Goal: Task Accomplishment & Management: Use online tool/utility

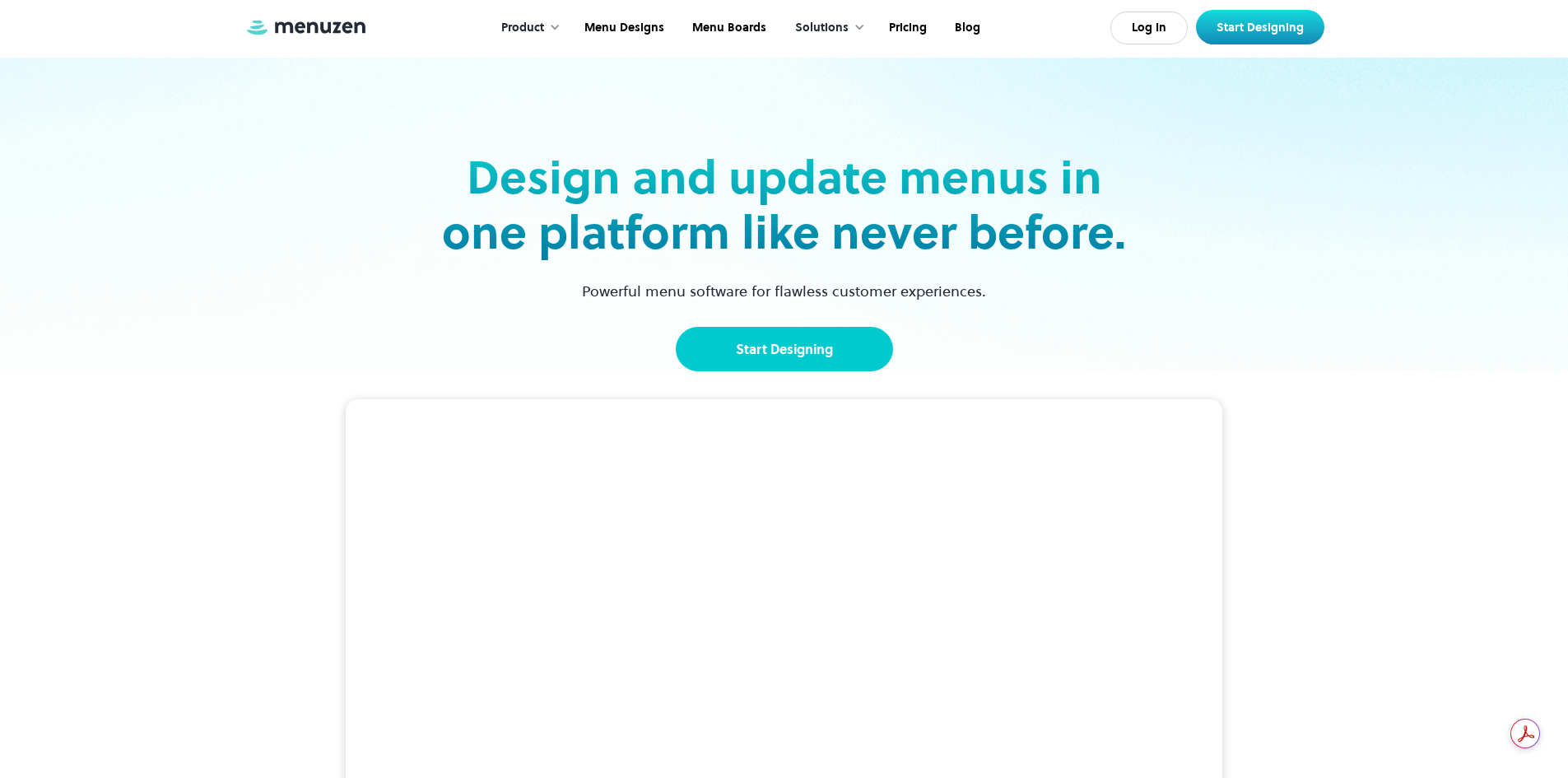
click at [787, 341] on link "Start Designing" at bounding box center [784, 349] width 217 height 44
click at [748, 350] on link "Start Designing" at bounding box center [784, 349] width 217 height 44
